Goal: Navigation & Orientation: Find specific page/section

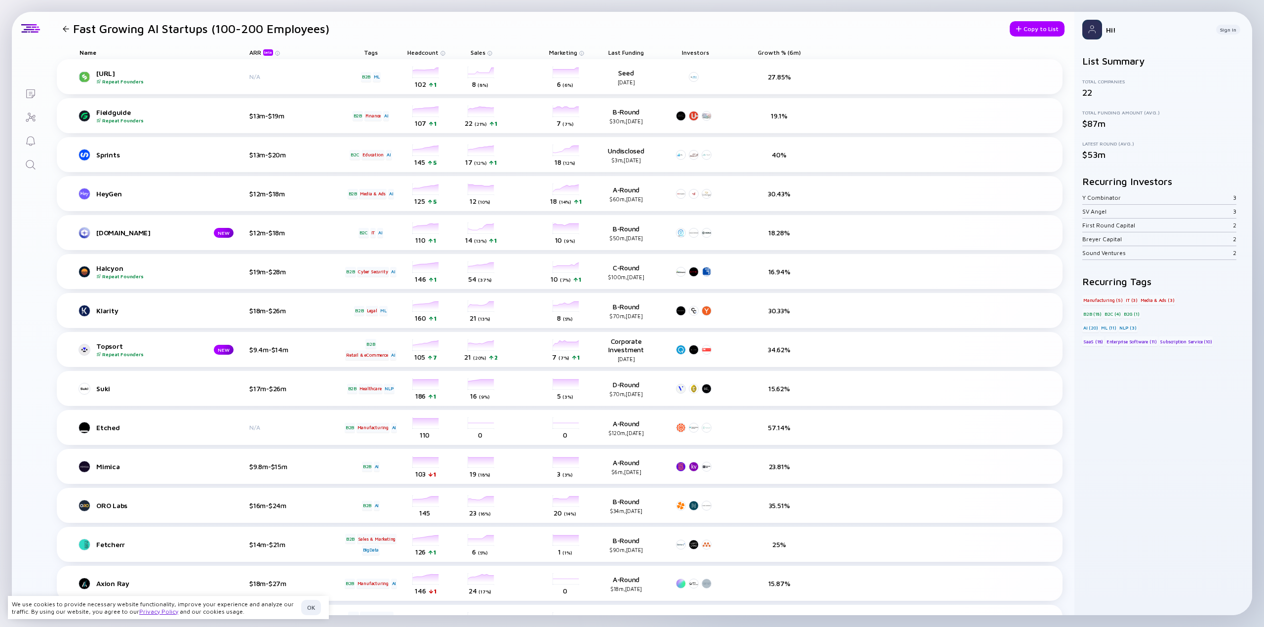
click at [1078, 8] on div "Lists Fast Growing AI Startups (100-200 Employees) Copy to List Name ARR beta T…" at bounding box center [632, 313] width 1264 height 627
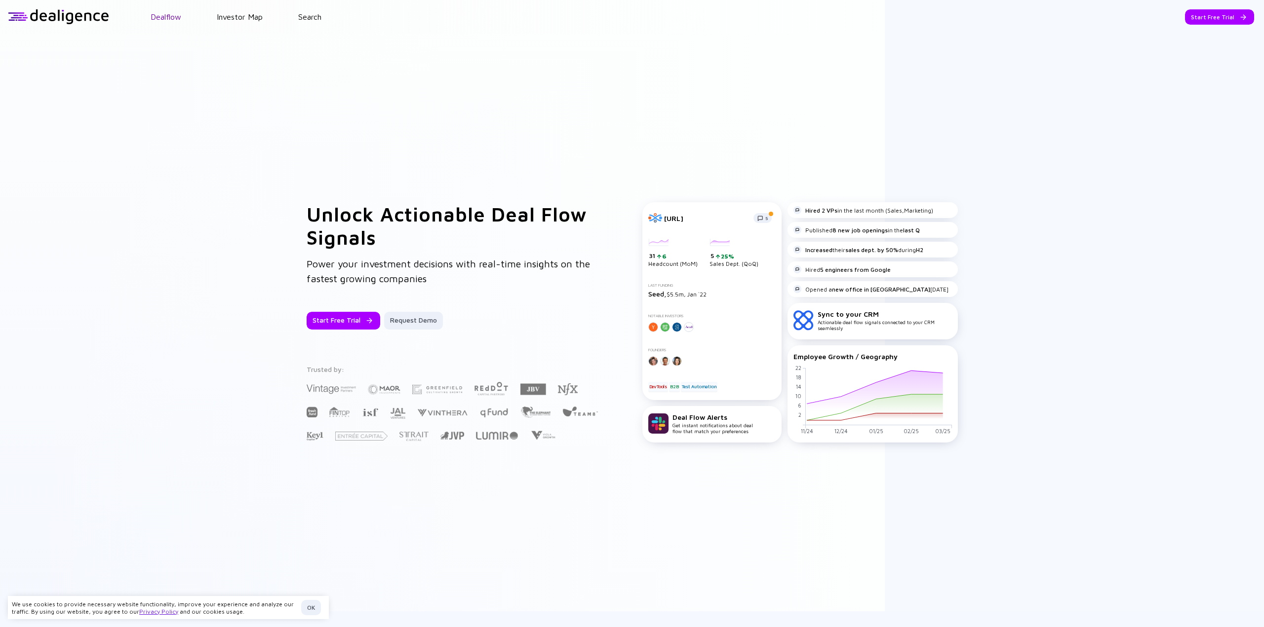
click at [162, 19] on link "Dealflow" at bounding box center [166, 16] width 31 height 9
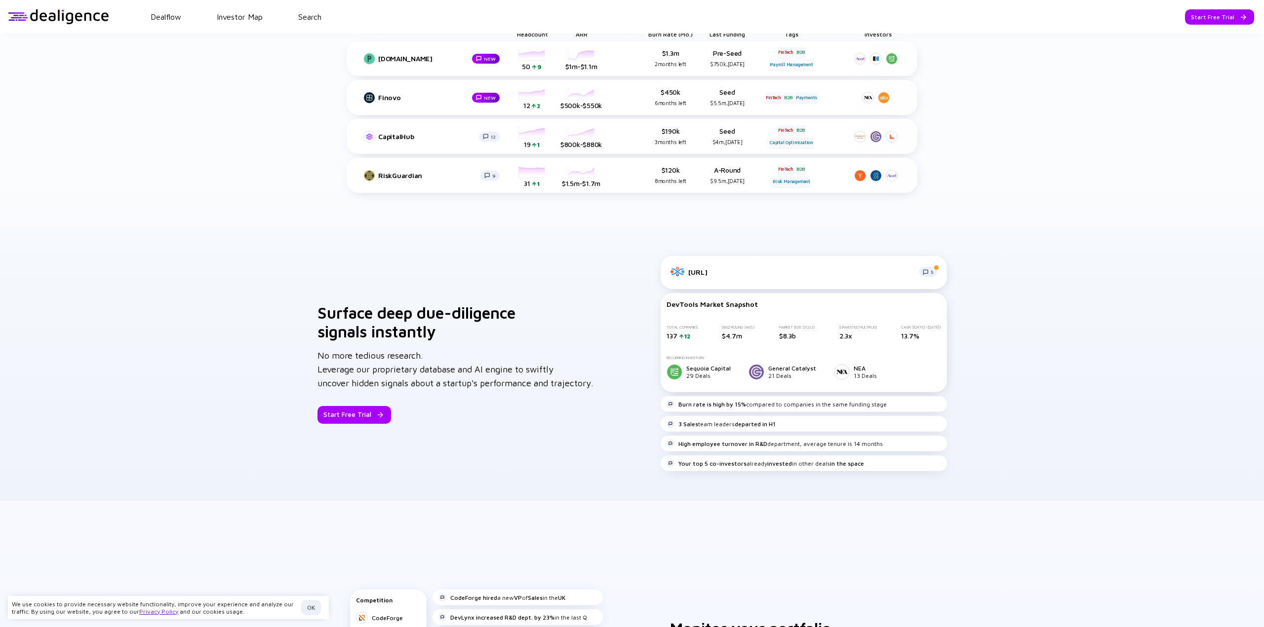
scroll to position [583, 0]
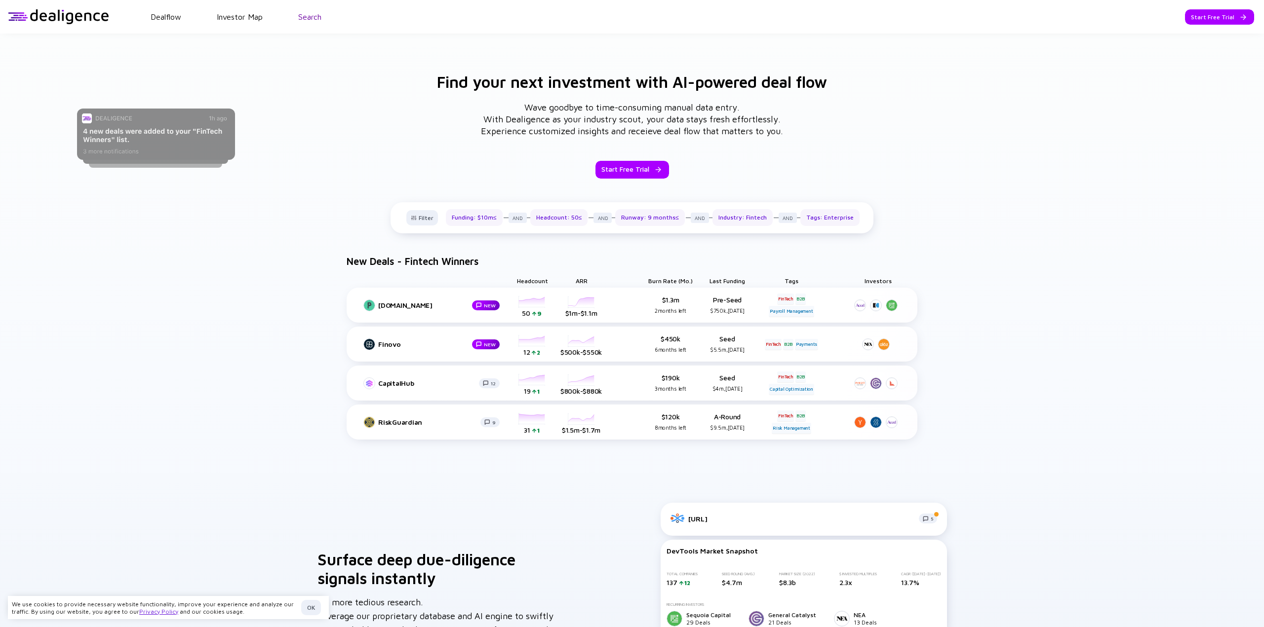
click at [308, 20] on link "Search" at bounding box center [309, 16] width 23 height 9
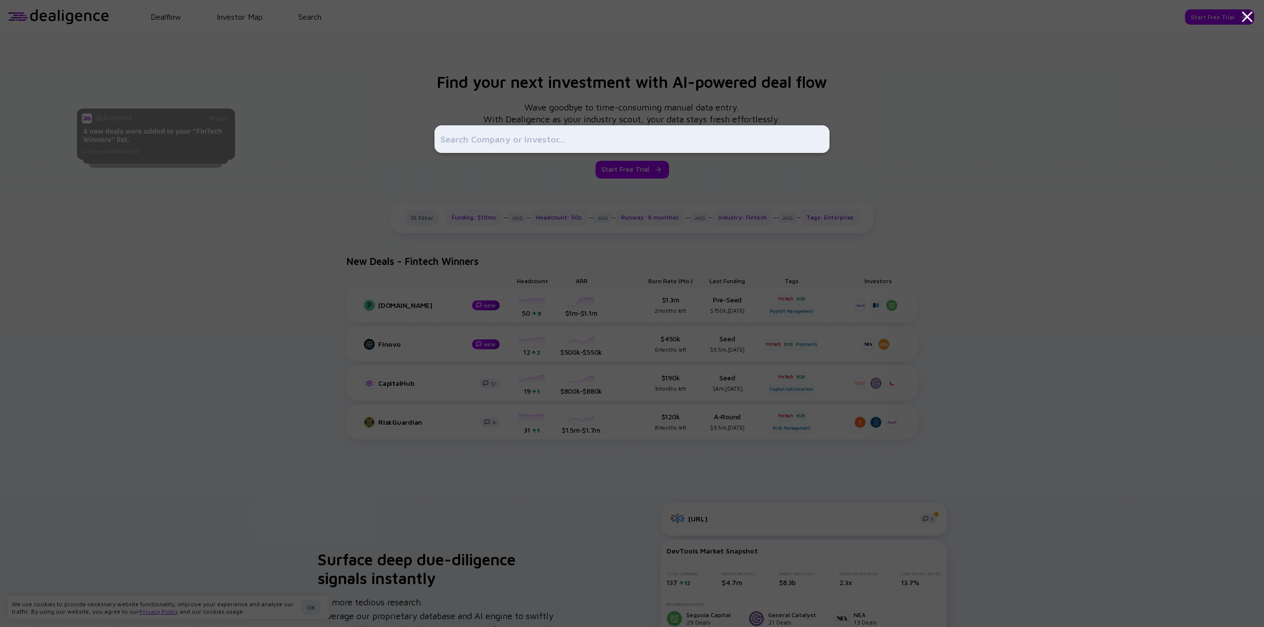
click at [369, 132] on div at bounding box center [632, 313] width 1264 height 627
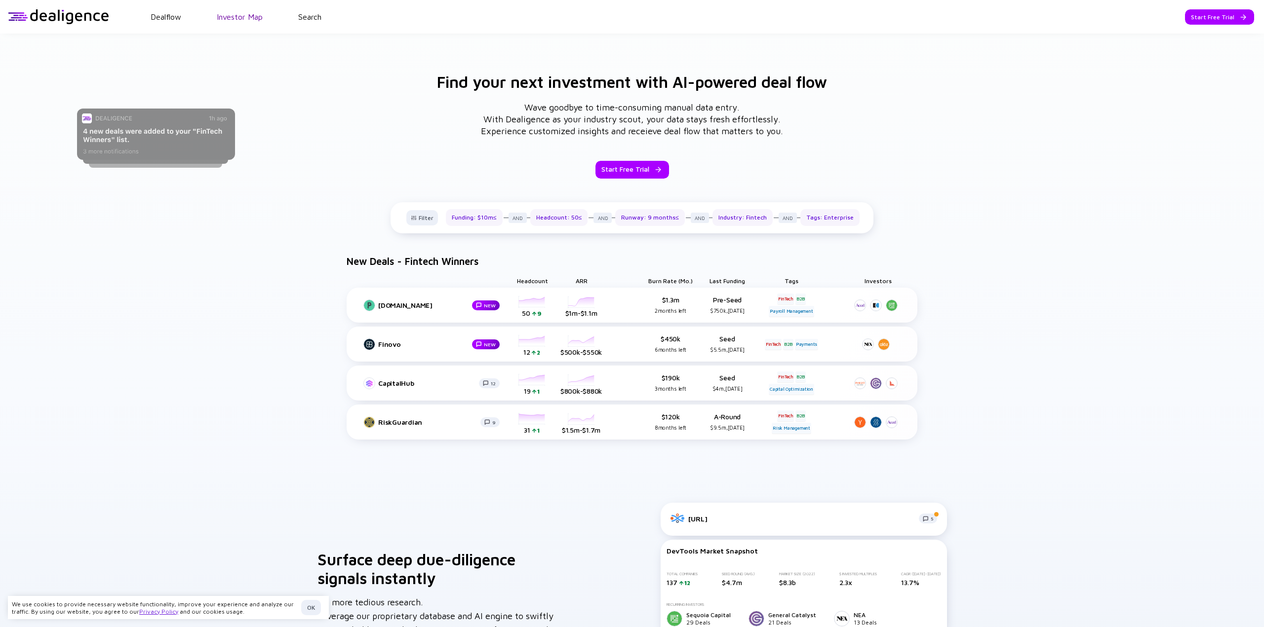
click at [230, 17] on link "Investor Map" at bounding box center [240, 16] width 46 height 9
